Goal: Transaction & Acquisition: Subscribe to service/newsletter

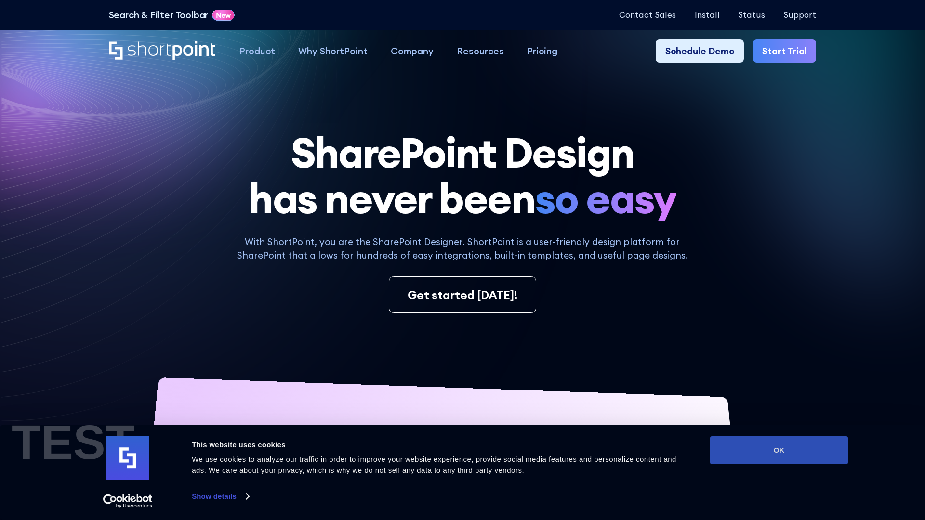
click at [779, 450] on button "OK" at bounding box center [779, 450] width 138 height 28
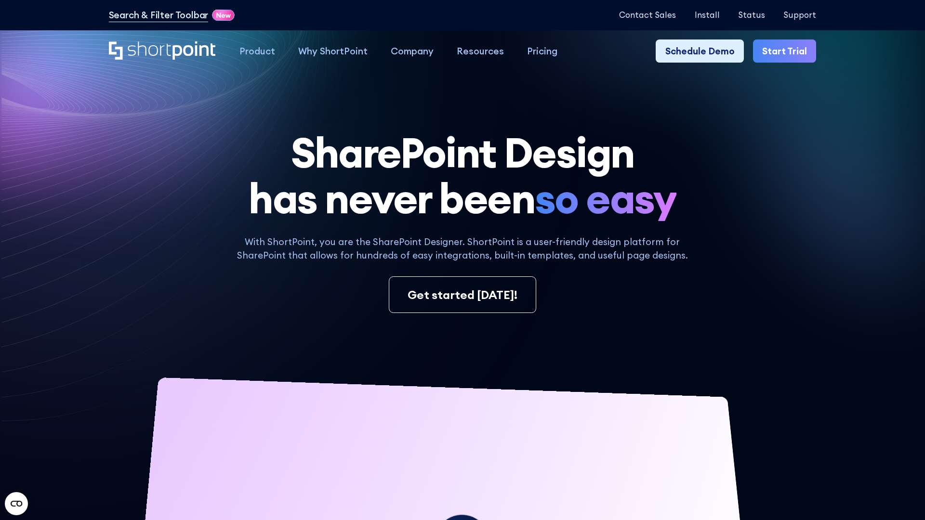
click at [785, 51] on link "Start Trial" at bounding box center [784, 50] width 63 height 23
